Goal: Information Seeking & Learning: Learn about a topic

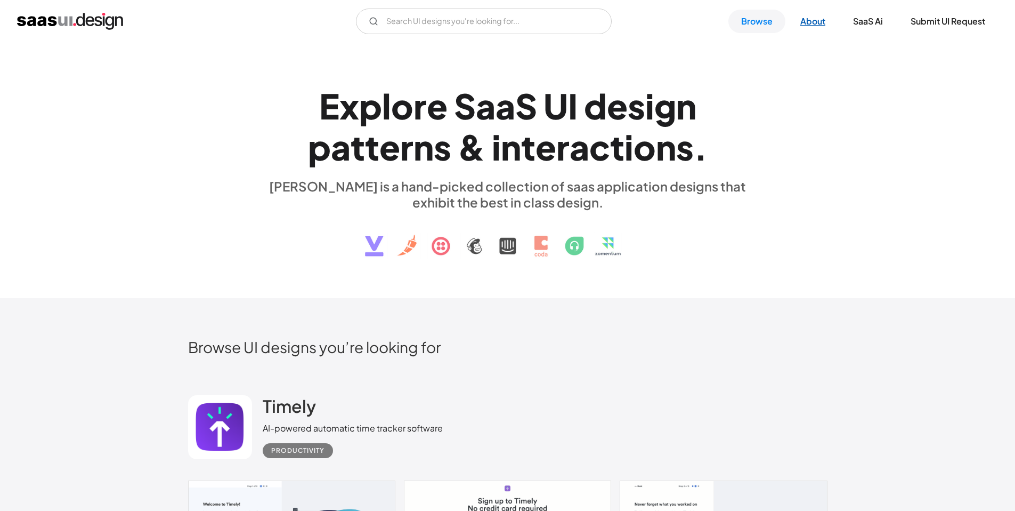
click at [809, 30] on link "About" at bounding box center [813, 21] width 51 height 23
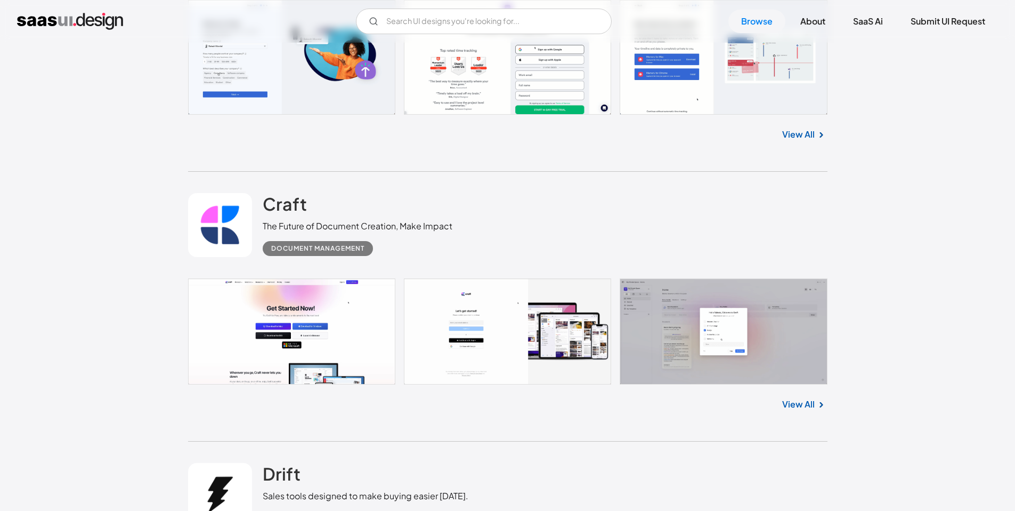
scroll to position [540, 0]
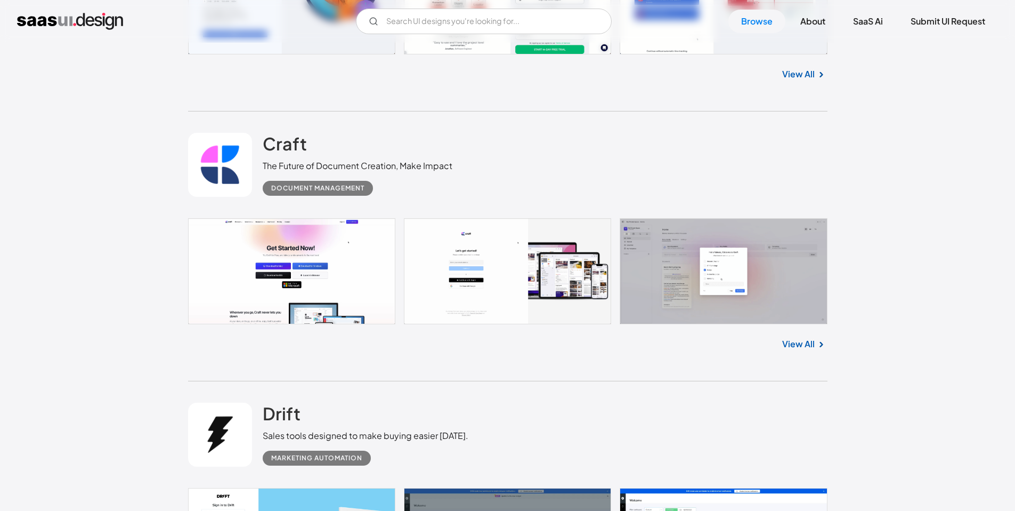
click at [691, 285] on link at bounding box center [508, 271] width 640 height 106
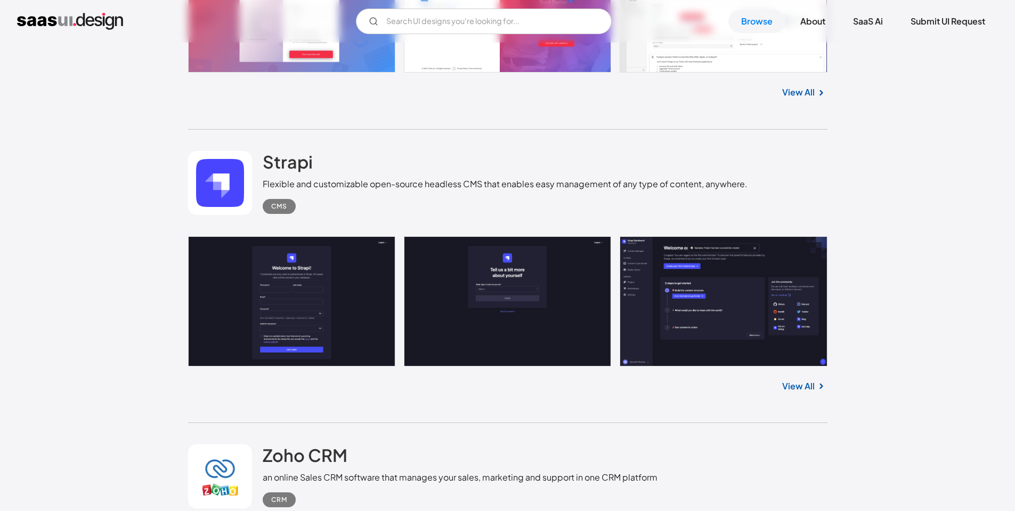
scroll to position [2727, 0]
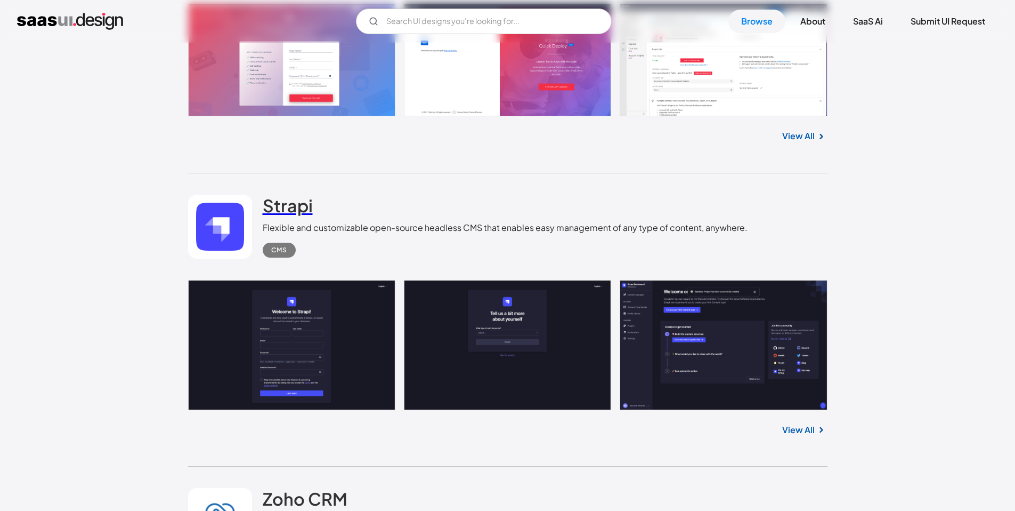
click at [298, 207] on h2 "Strapi" at bounding box center [288, 205] width 50 height 21
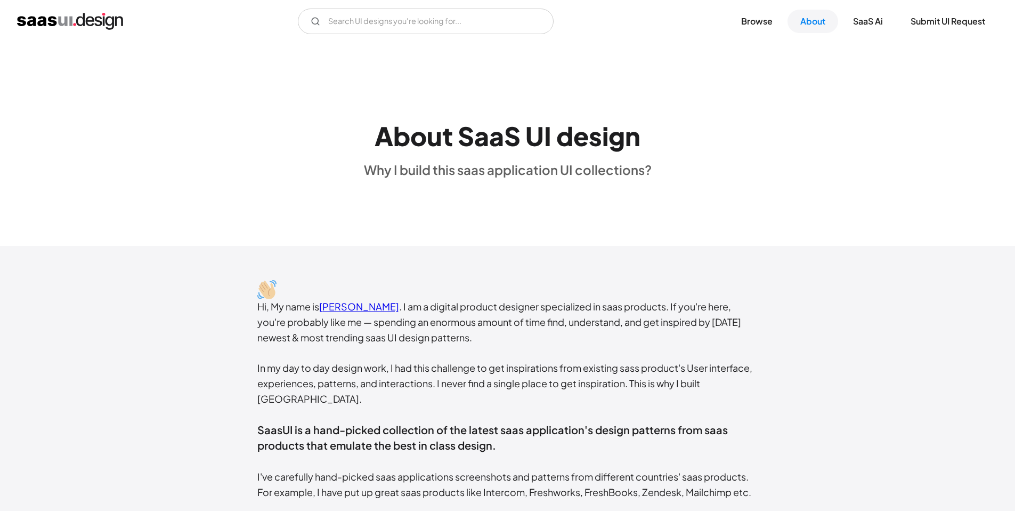
scroll to position [2, 0]
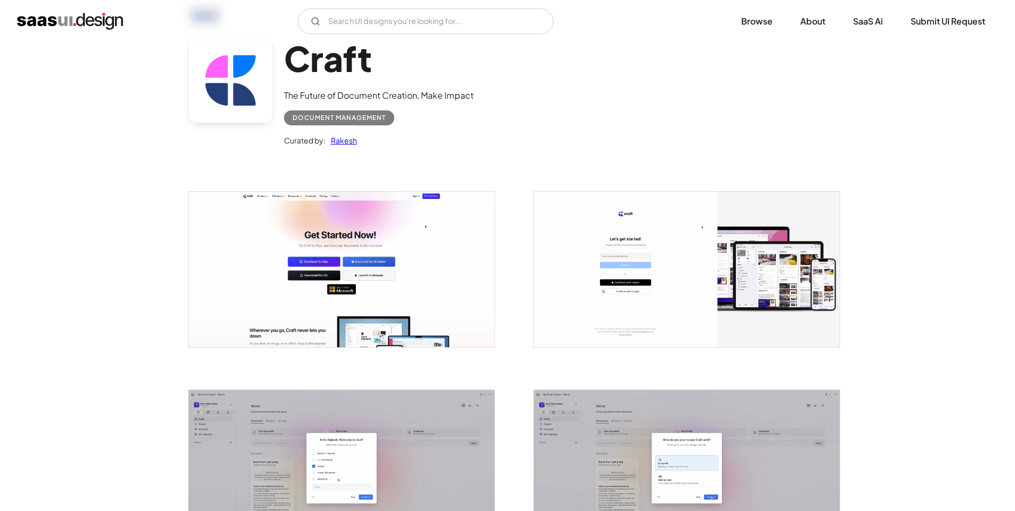
scroll to position [329, 0]
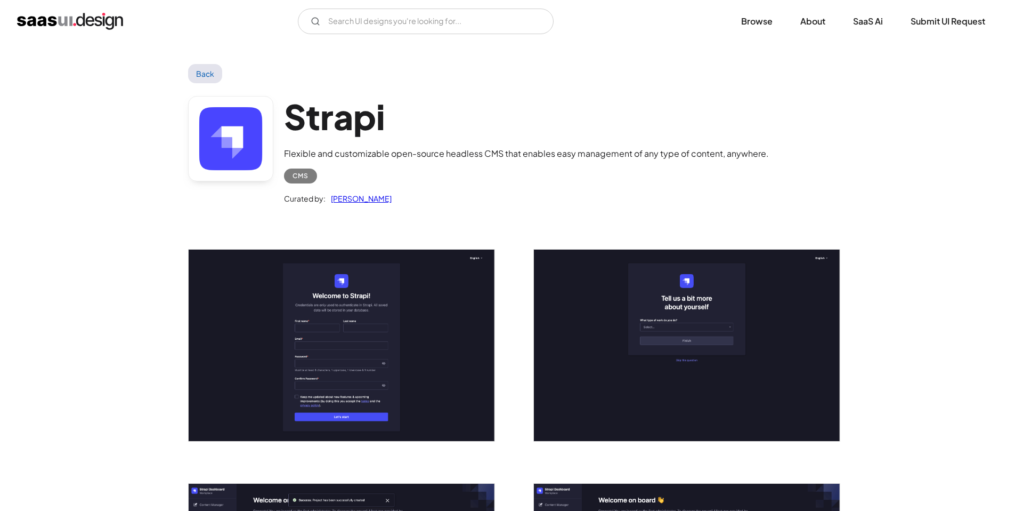
click at [345, 128] on h1 "Strapi" at bounding box center [526, 116] width 485 height 41
